Goal: Task Accomplishment & Management: Use online tool/utility

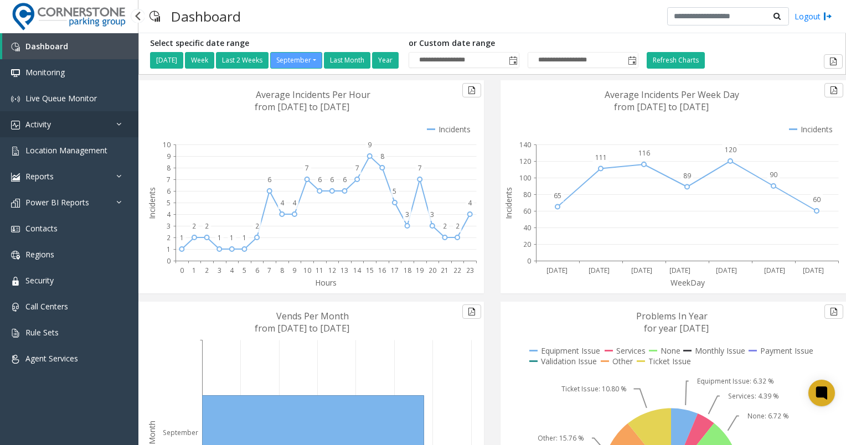
click at [54, 128] on link "Activity" at bounding box center [69, 124] width 138 height 26
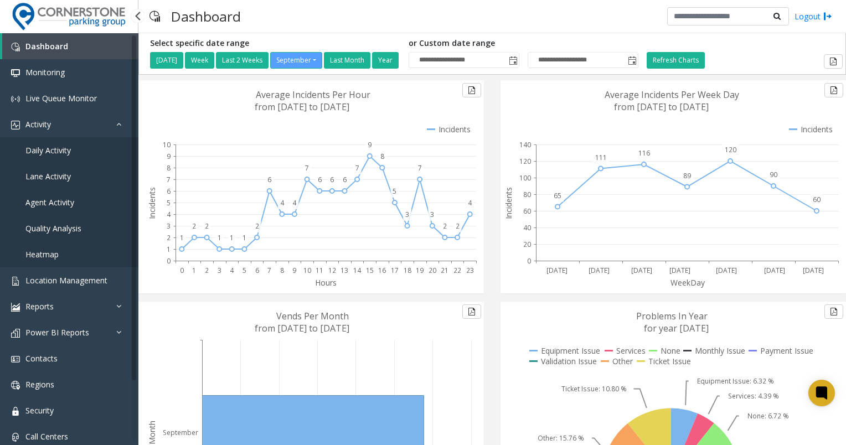
click at [66, 141] on link "Daily Activity" at bounding box center [69, 150] width 138 height 26
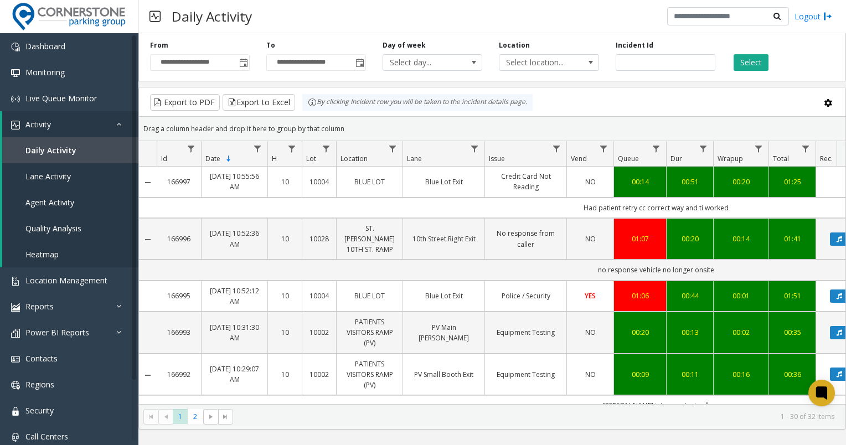
click at [241, 71] on span "Toggle popup" at bounding box center [243, 63] width 12 height 18
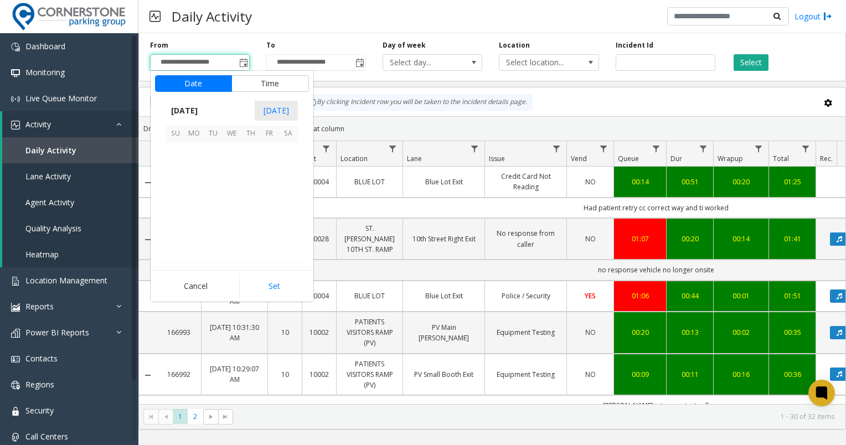
scroll to position [198684, 0]
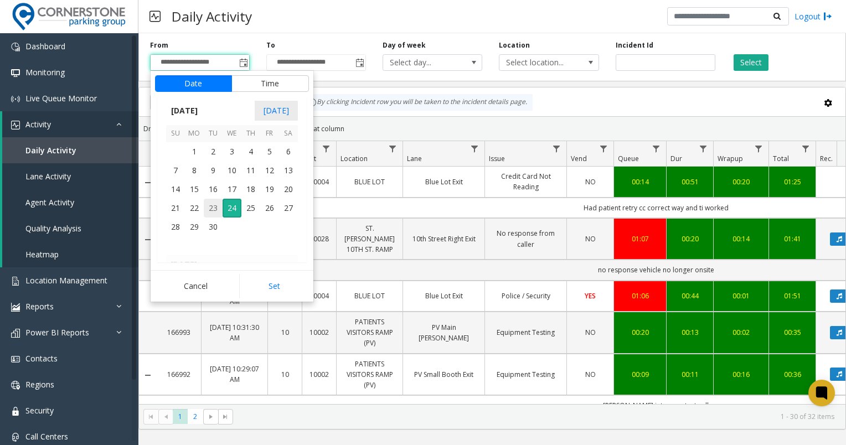
click at [208, 210] on span "23" at bounding box center [213, 208] width 19 height 19
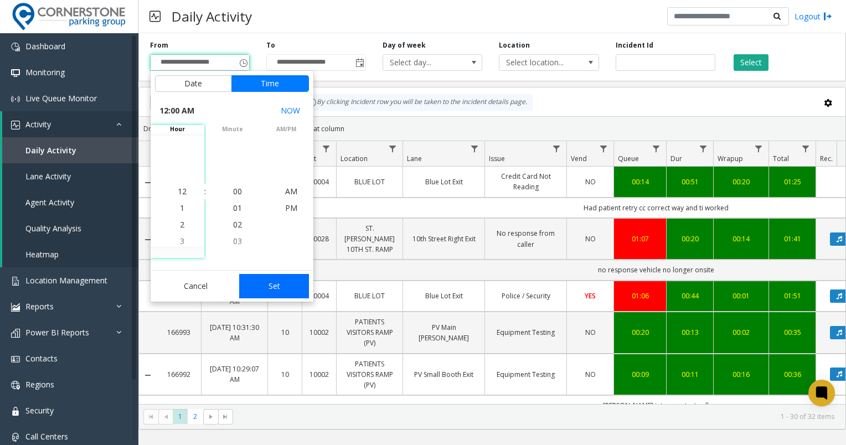
click at [295, 283] on button "Set" at bounding box center [274, 286] width 70 height 24
type input "**********"
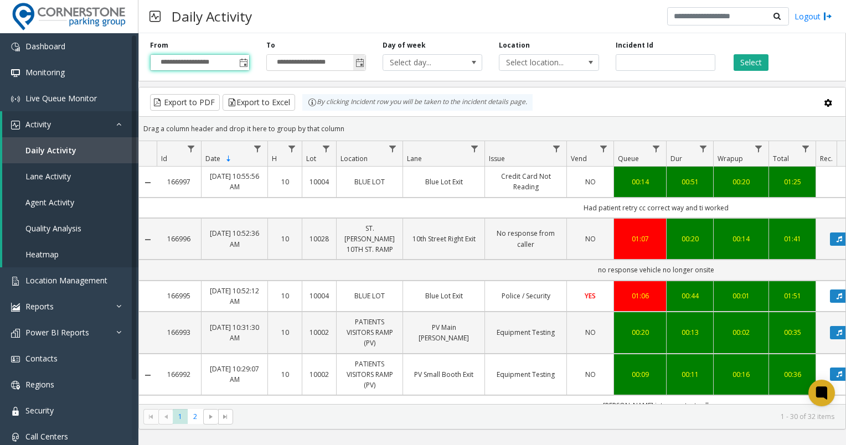
click at [356, 66] on span "Toggle popup" at bounding box center [359, 63] width 9 height 9
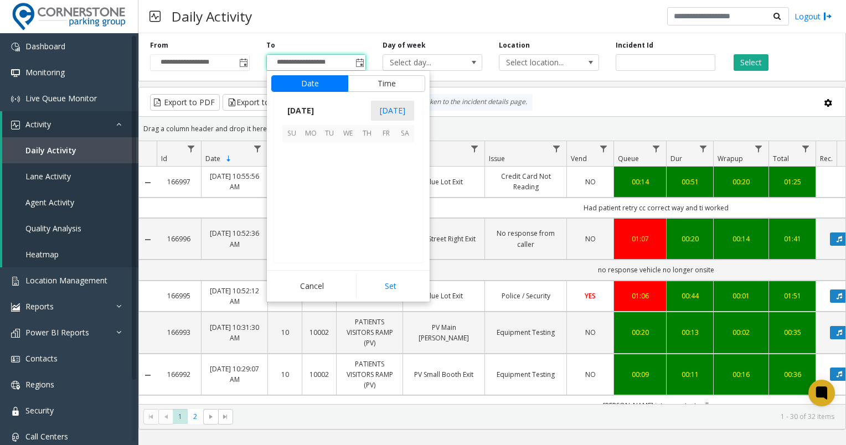
scroll to position [17, 0]
click at [335, 213] on span "23" at bounding box center [329, 208] width 19 height 19
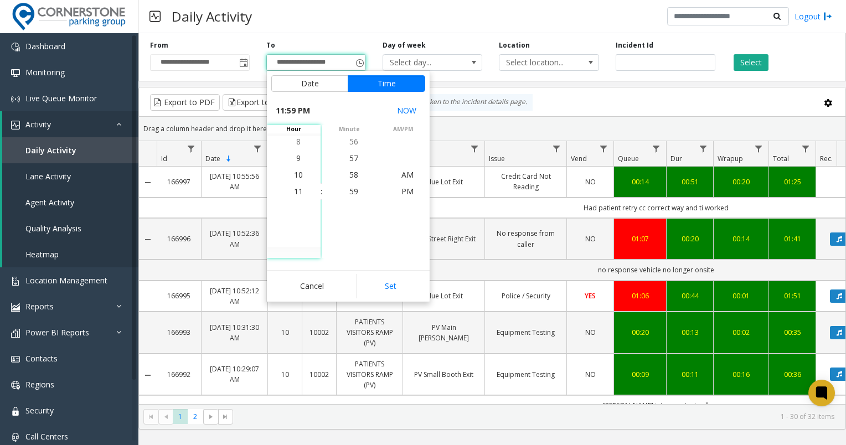
click at [388, 277] on button "Set" at bounding box center [391, 286] width 70 height 24
type input "**********"
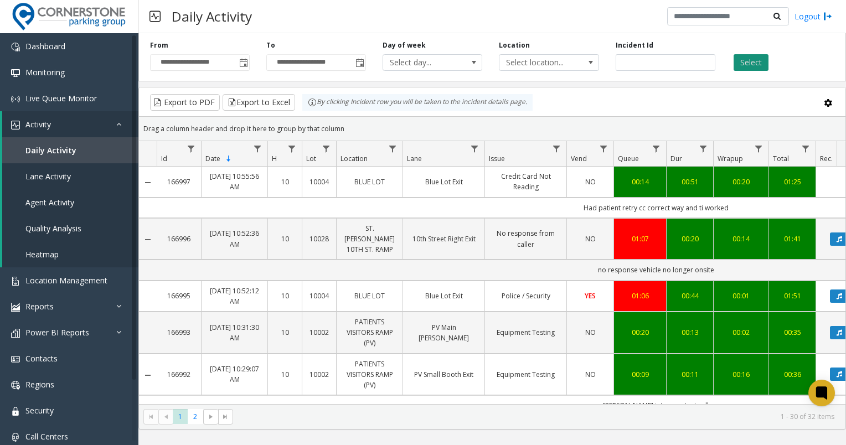
click at [745, 65] on button "Select" at bounding box center [751, 62] width 35 height 17
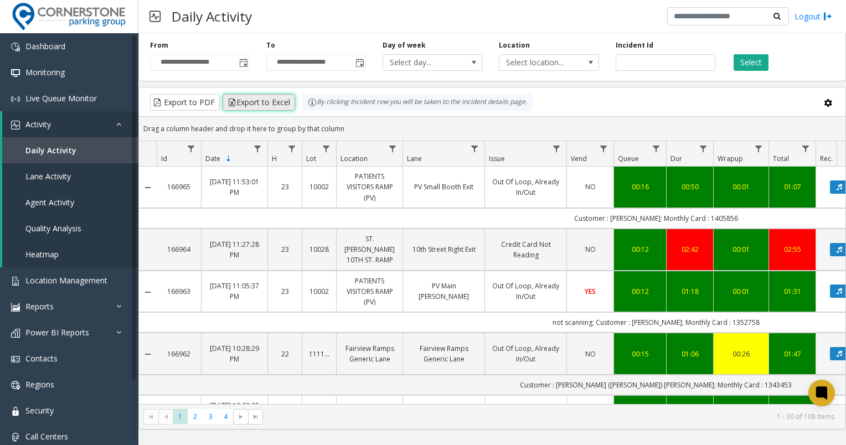
click at [262, 103] on button "Export to Excel" at bounding box center [259, 102] width 73 height 17
